Goal: Task Accomplishment & Management: Use online tool/utility

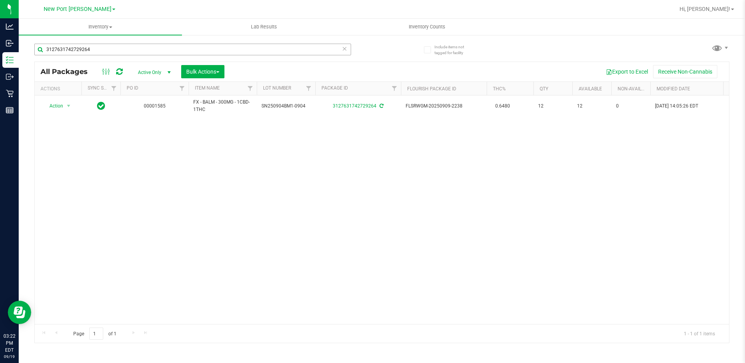
click at [102, 37] on div "3127631742729264" at bounding box center [207, 49] width 347 height 25
click at [106, 47] on input "3127631742729264" at bounding box center [192, 50] width 317 height 12
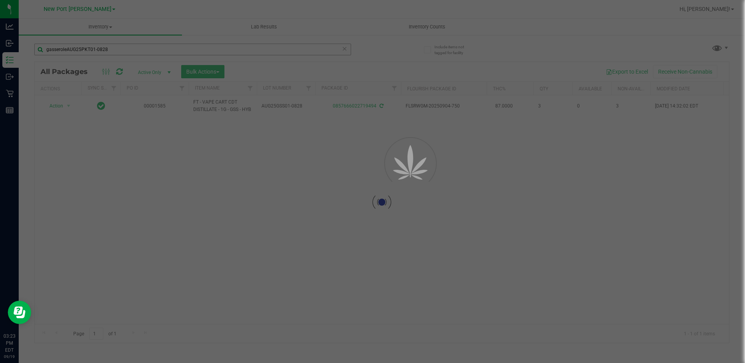
click at [162, 49] on div at bounding box center [372, 181] width 745 height 363
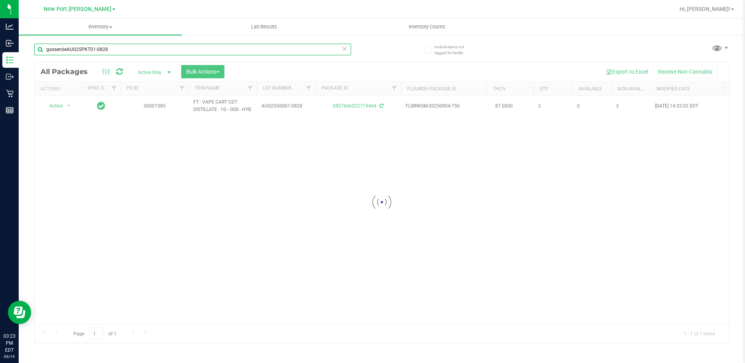
click at [162, 49] on input "gasseroleAUG25PKT01-0828" at bounding box center [192, 50] width 317 height 12
click at [161, 49] on input "gasseroleAUG25PKT01-0828" at bounding box center [192, 50] width 317 height 12
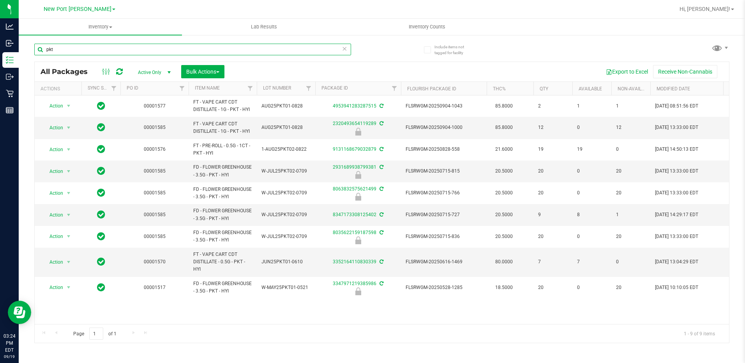
click at [113, 49] on input "pkt" at bounding box center [192, 50] width 317 height 12
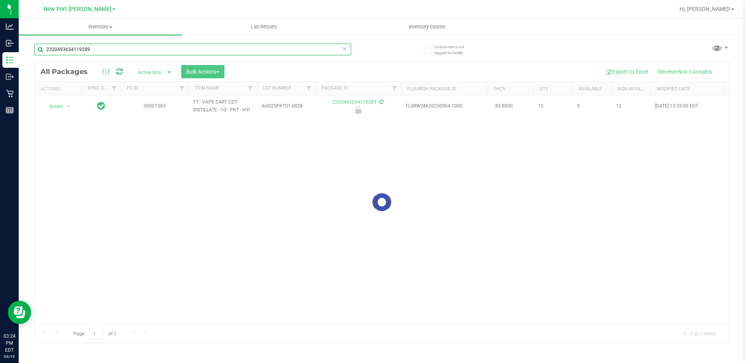
type input "2320493654119289"
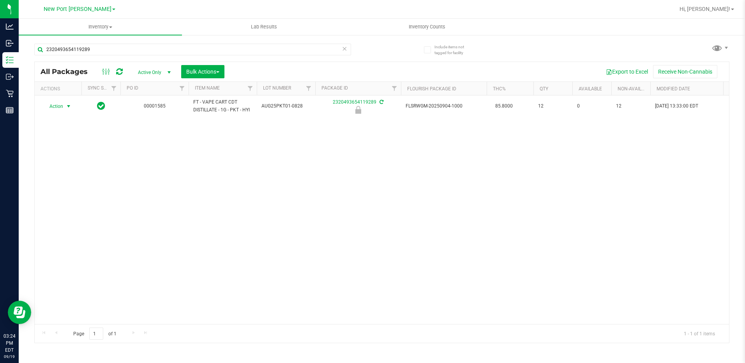
click at [67, 109] on span "select" at bounding box center [68, 106] width 6 height 6
click at [84, 193] on li "Unlock package" at bounding box center [68, 199] width 50 height 12
